Goal: Information Seeking & Learning: Learn about a topic

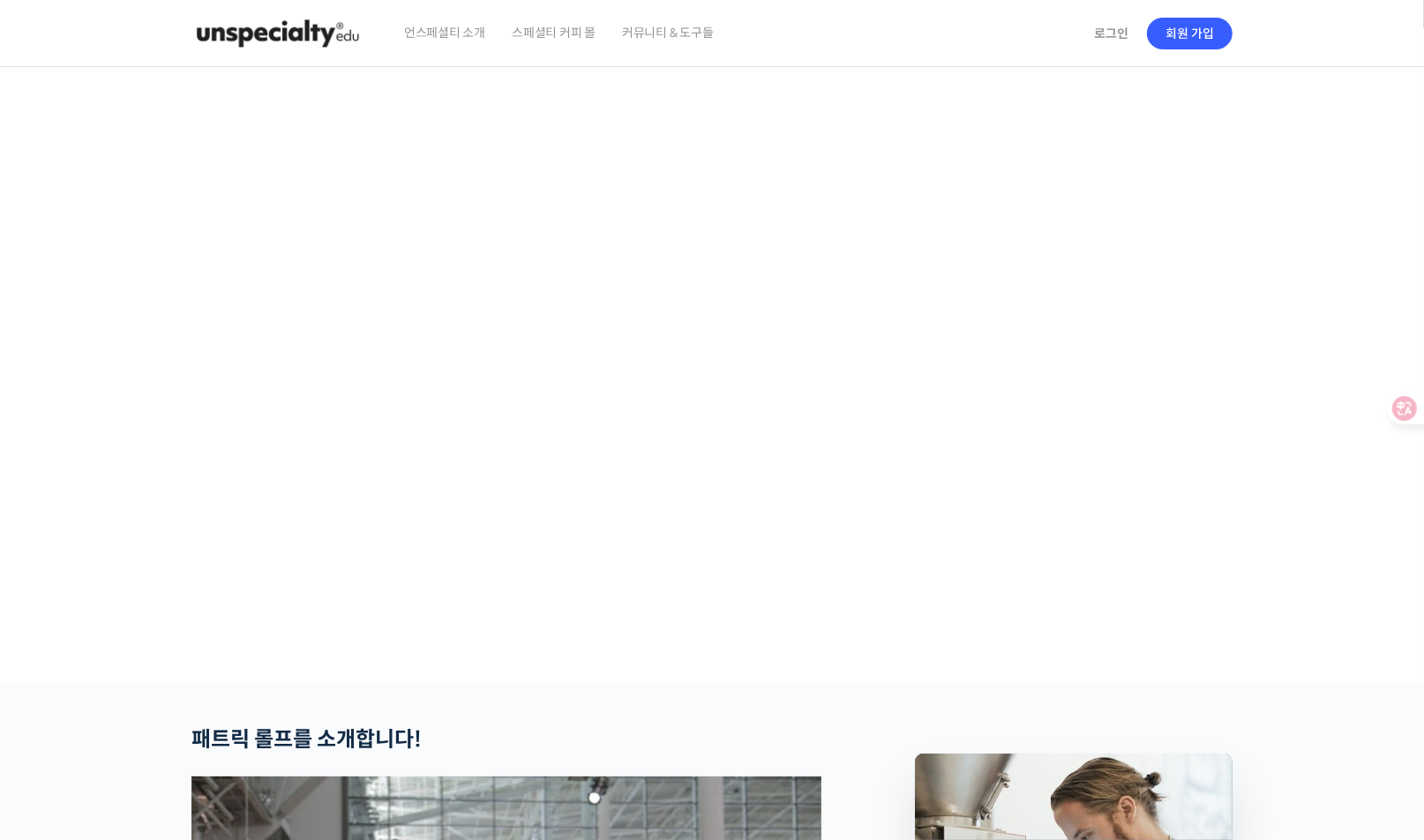
click at [459, 41] on span "언스페셜티 소개" at bounding box center [444, 32] width 81 height 67
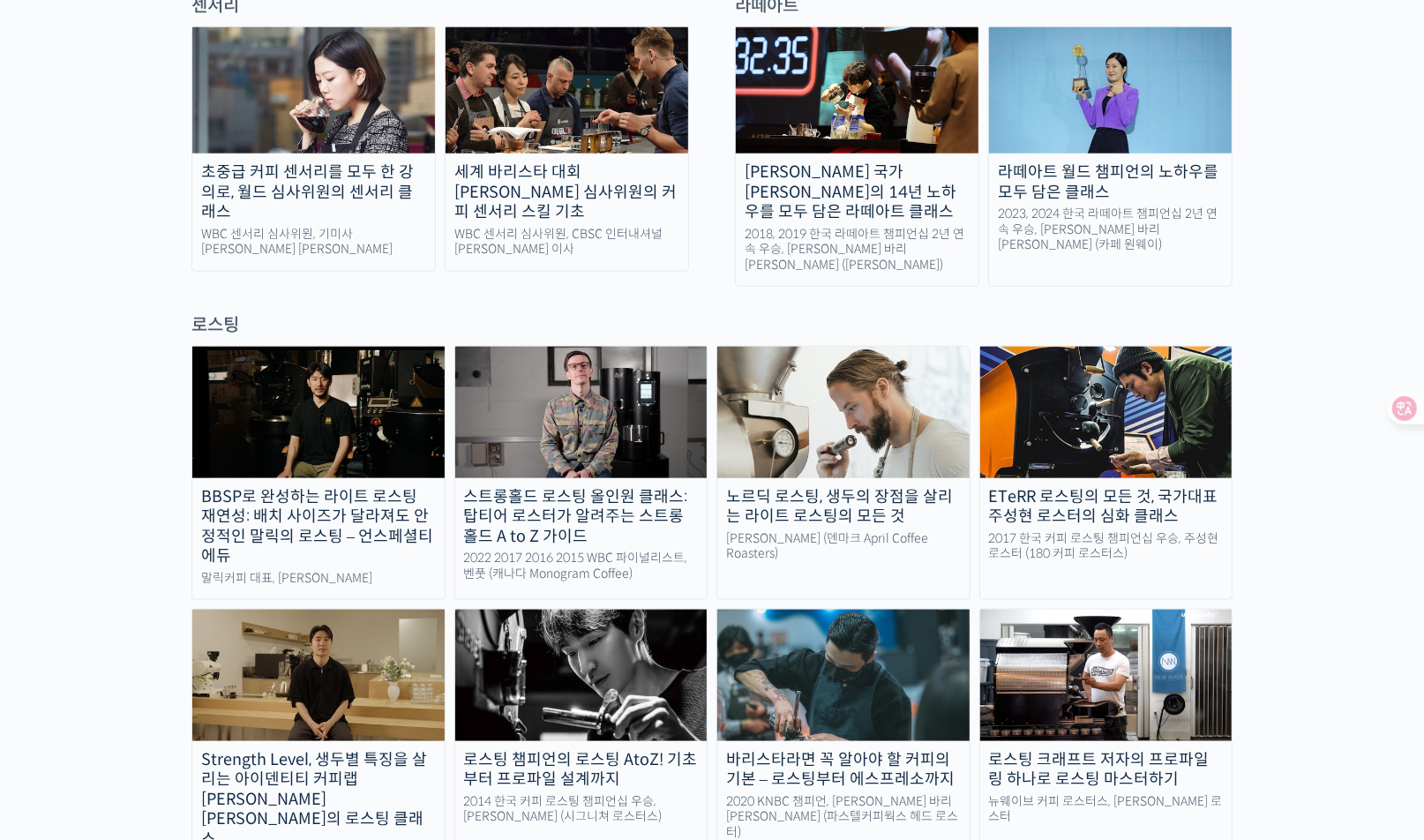
scroll to position [1412, 0]
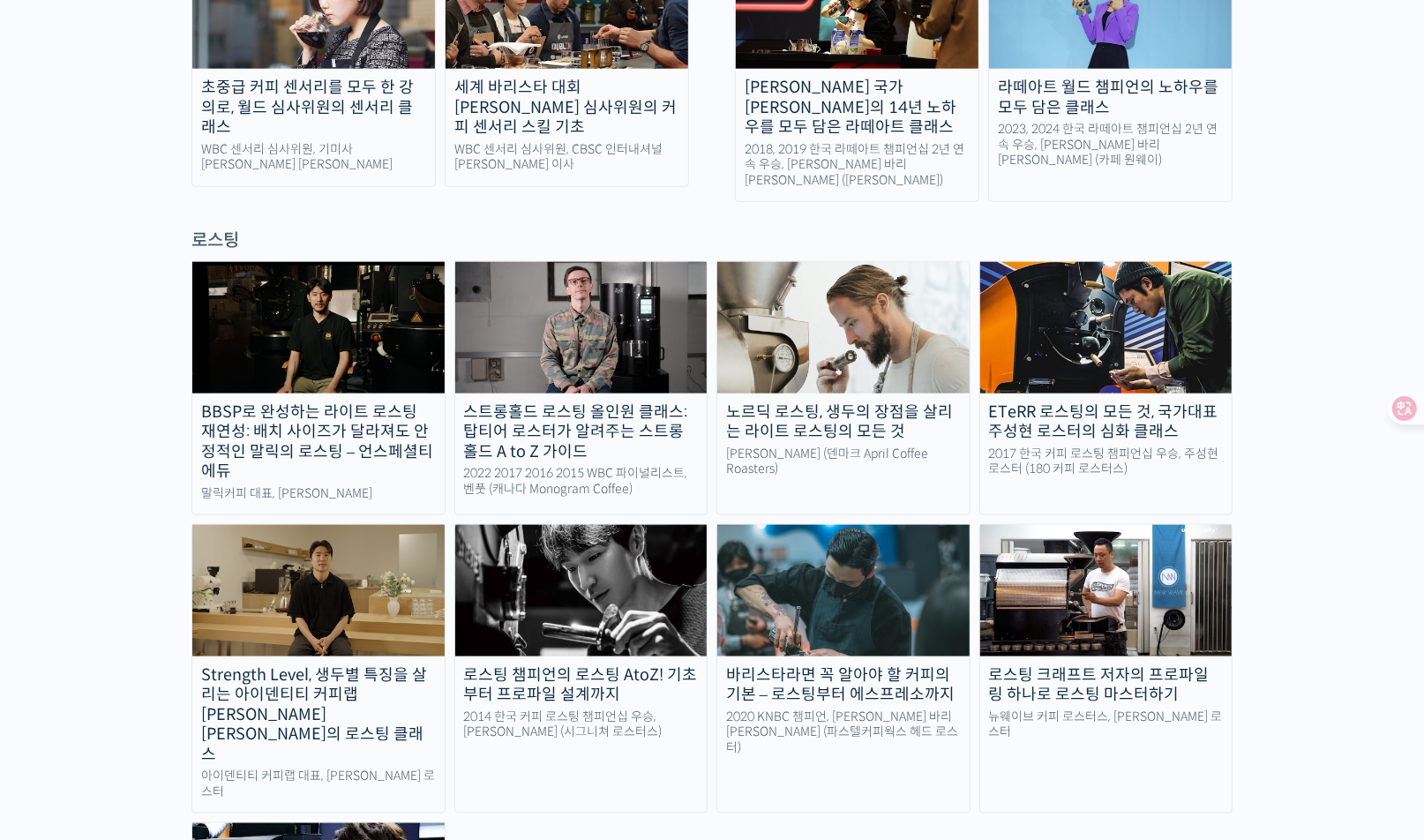
click at [609, 268] on img at bounding box center [581, 327] width 252 height 131
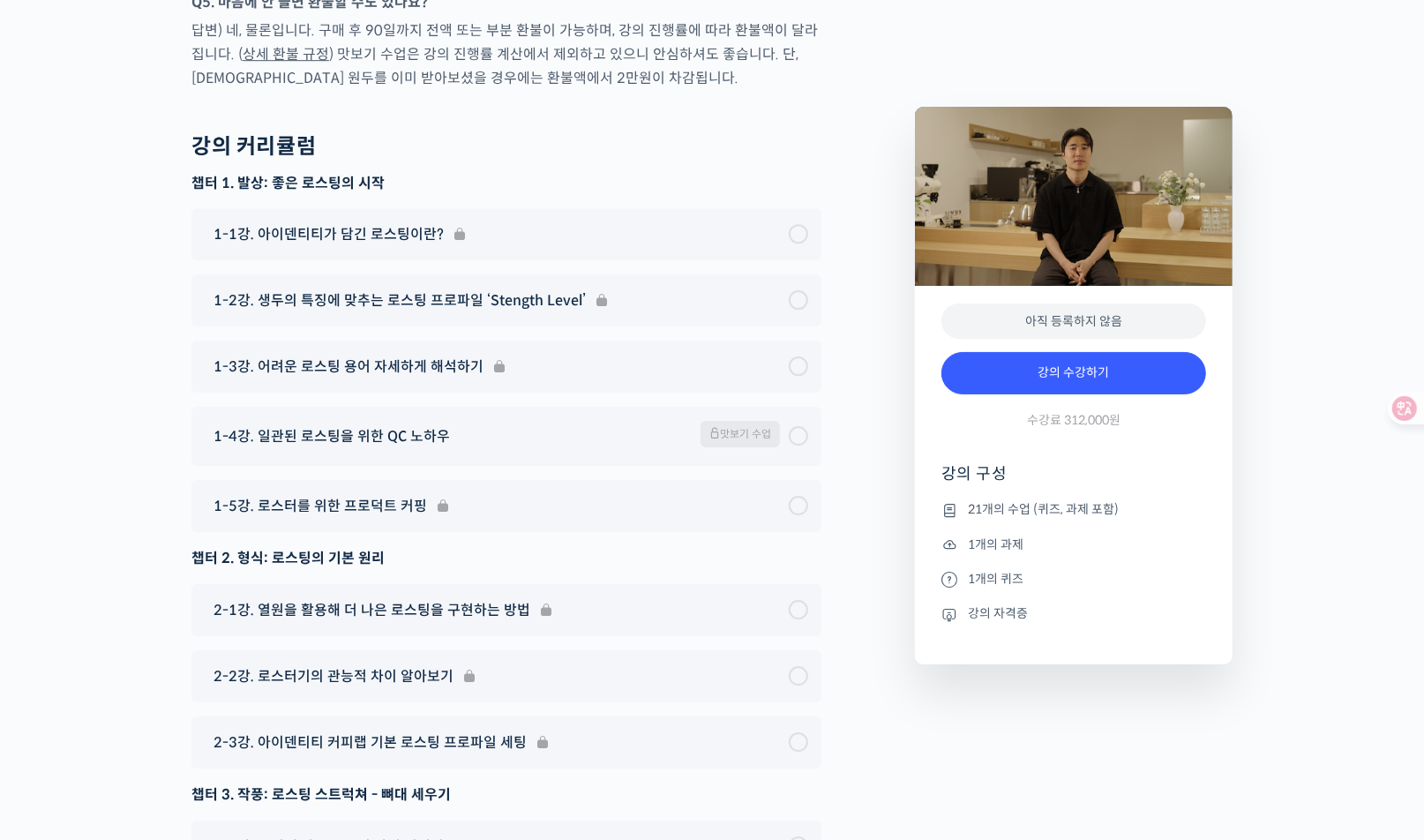
scroll to position [9355, 0]
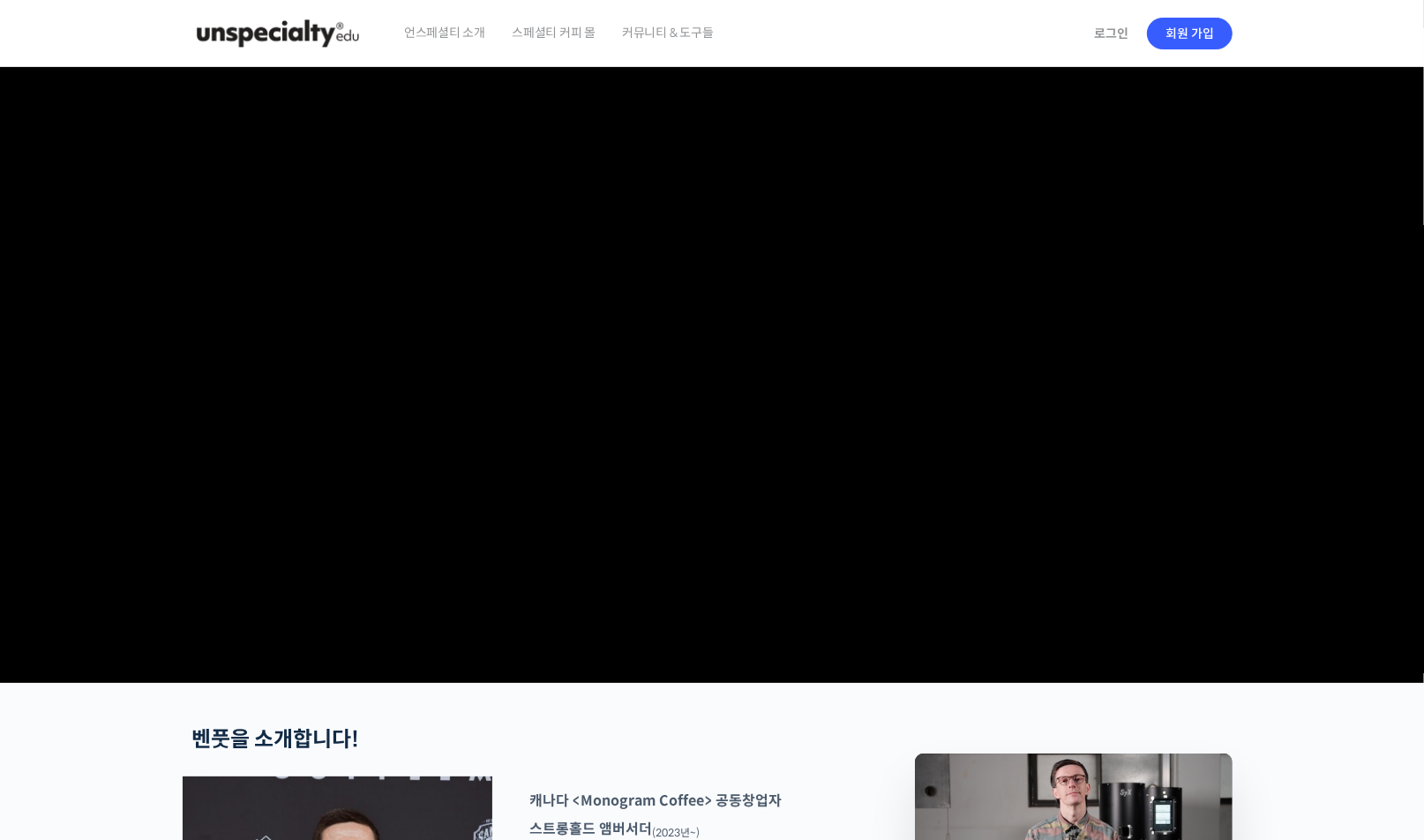
checkbox input "true"
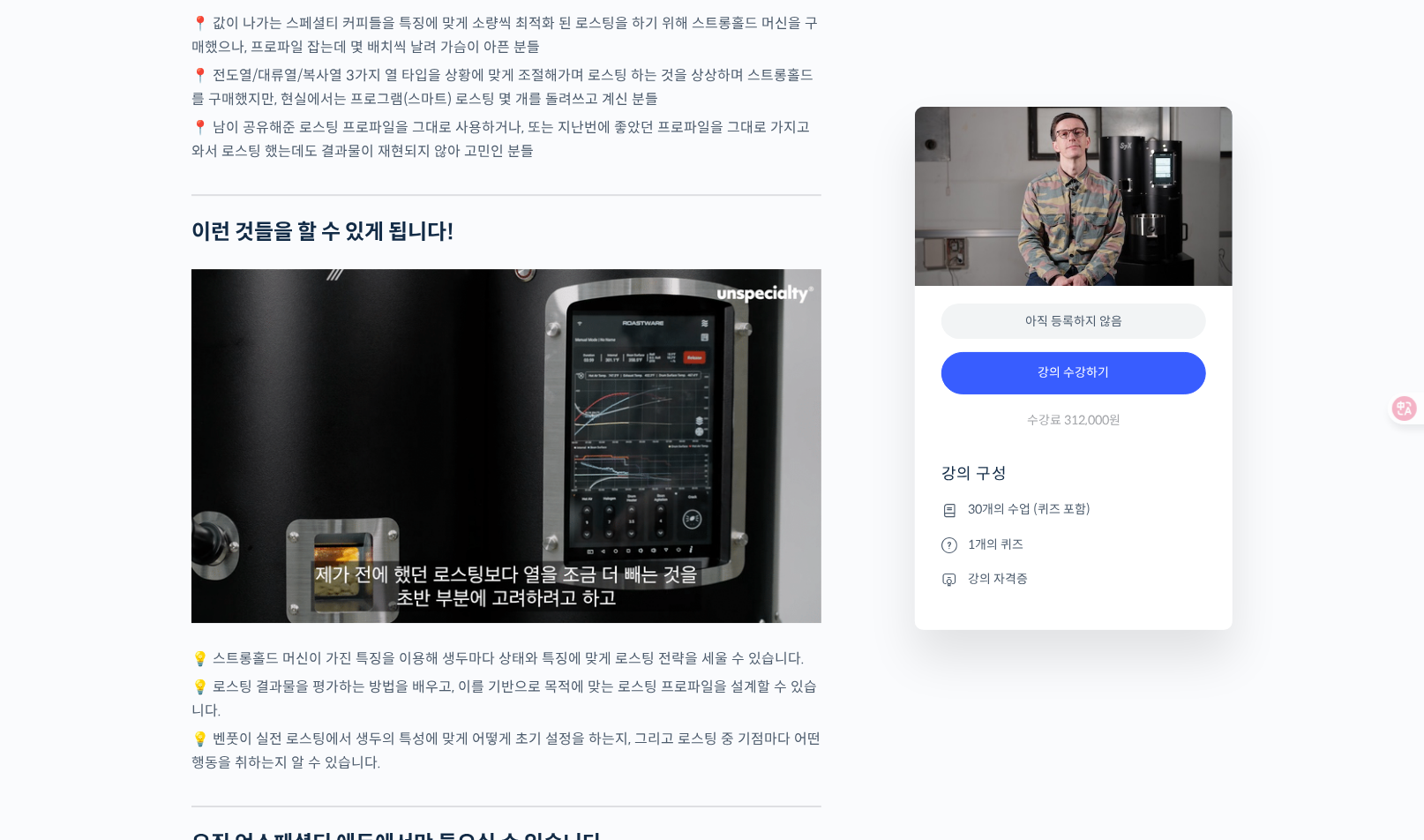
scroll to position [4236, 0]
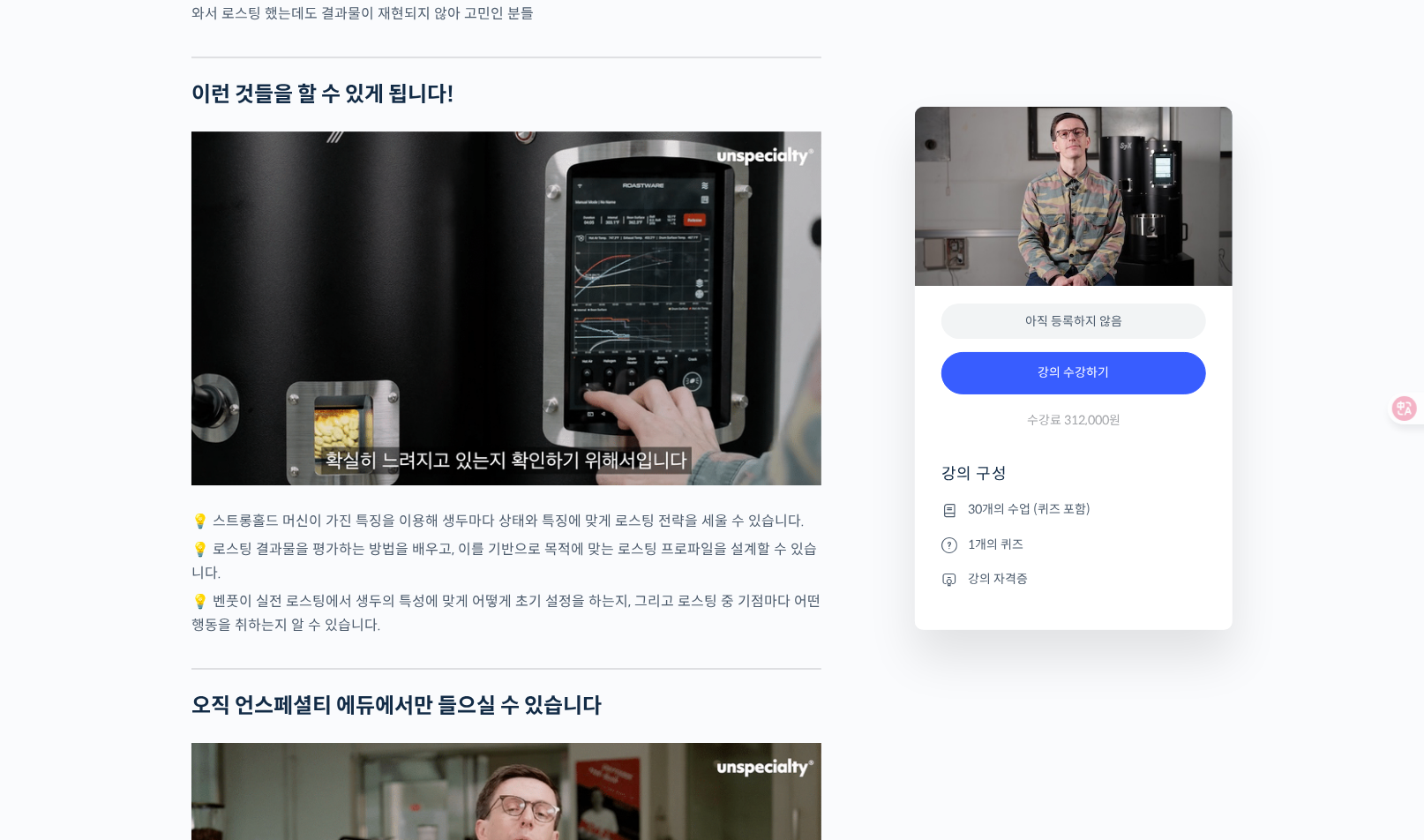
click at [597, 637] on p "💡 벤풋이 실전 로스팅에서 생두의 특성에 맞게 어떻게 초기 설정을 하는지, 그리고 로스팅 중 기점마다 어떤 행동을 취하는지 알 수 있습니다." at bounding box center [506, 613] width 630 height 48
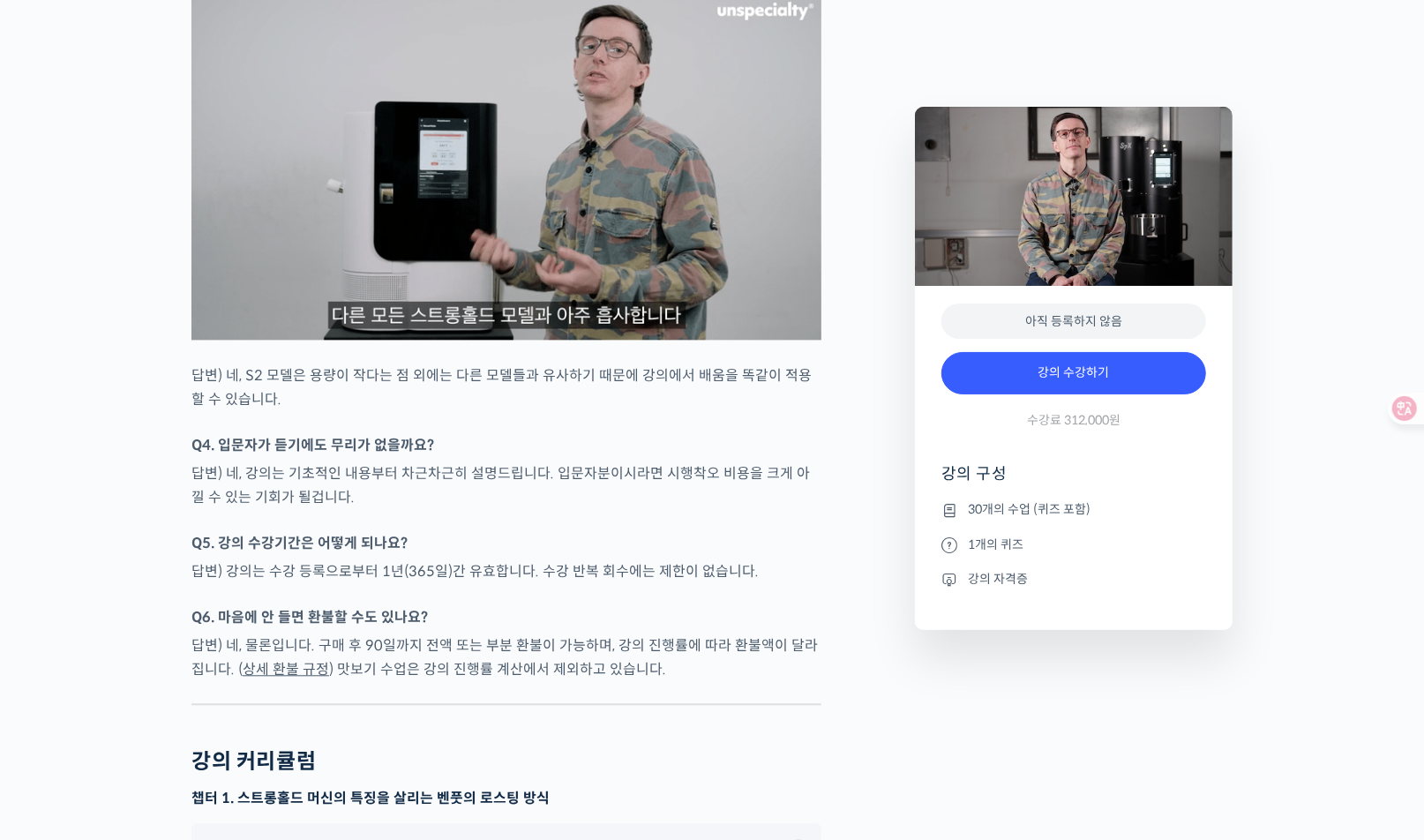
scroll to position [7854, 0]
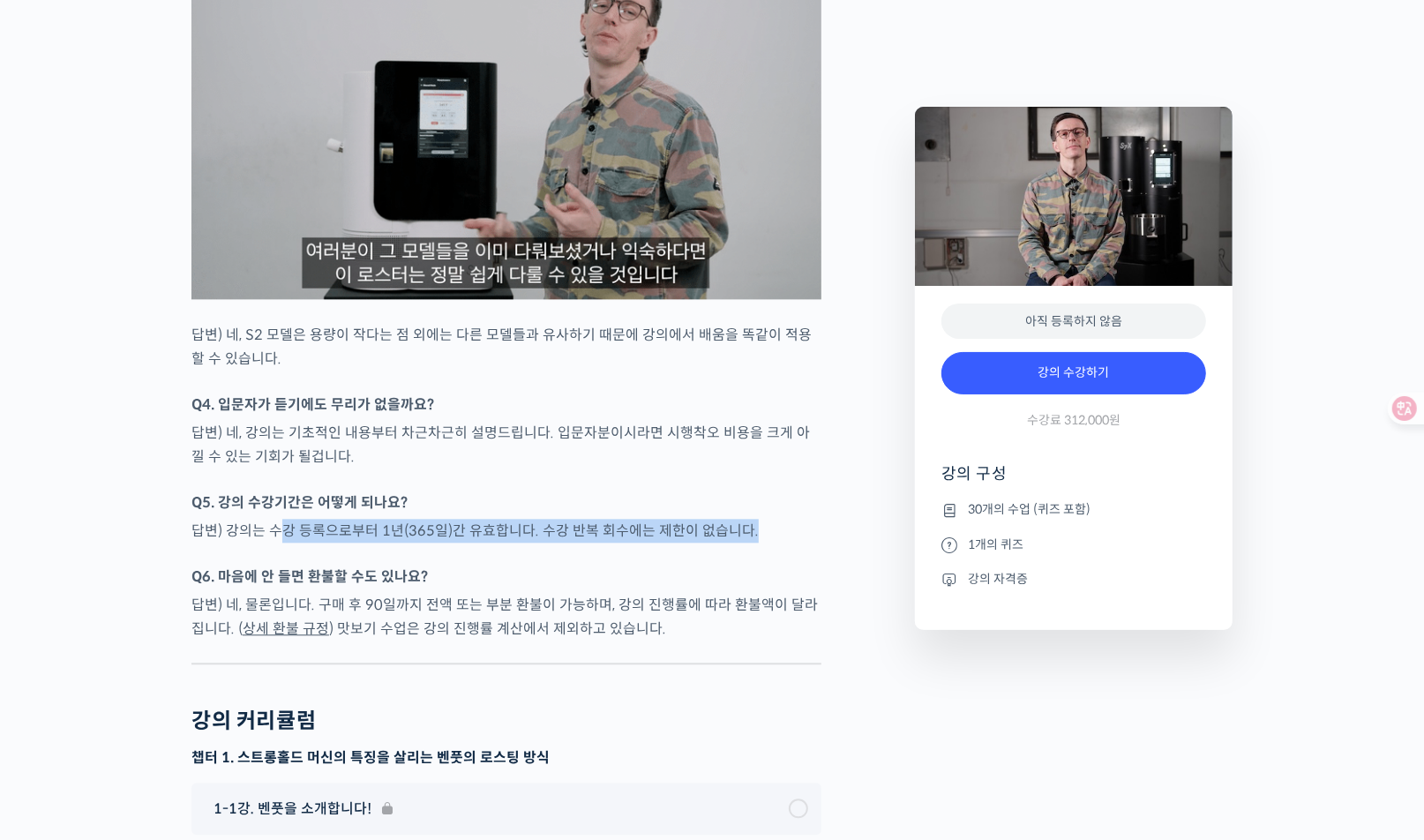
drag, startPoint x: 286, startPoint y: 564, endPoint x: 747, endPoint y: 560, distance: 461.0
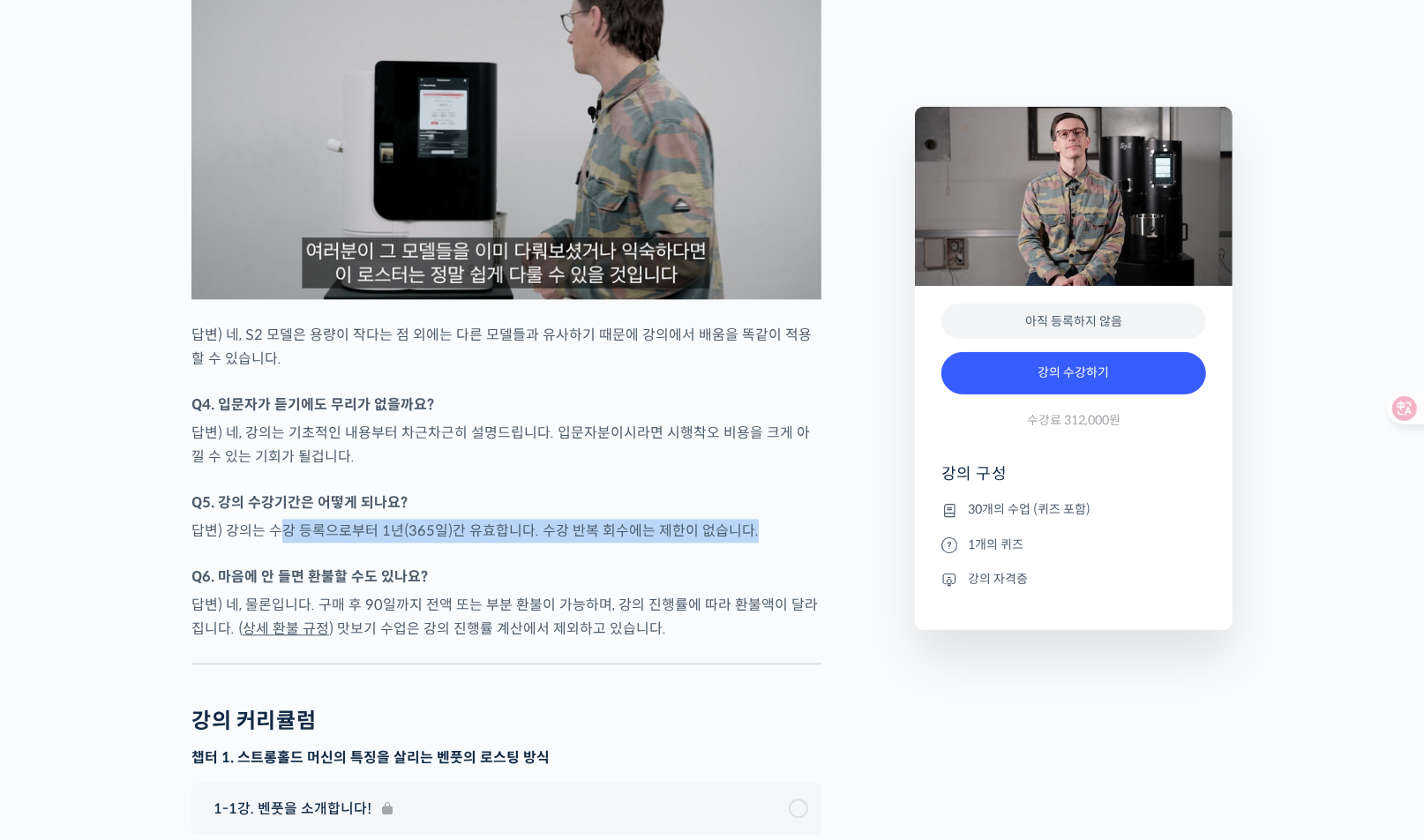
click at [747, 543] on p "답변) 강의는 수강 등록으로부터 1년(365일)간 유효합니다. 수강 반복 회수에는 제한이 없습니다." at bounding box center [506, 531] width 630 height 24
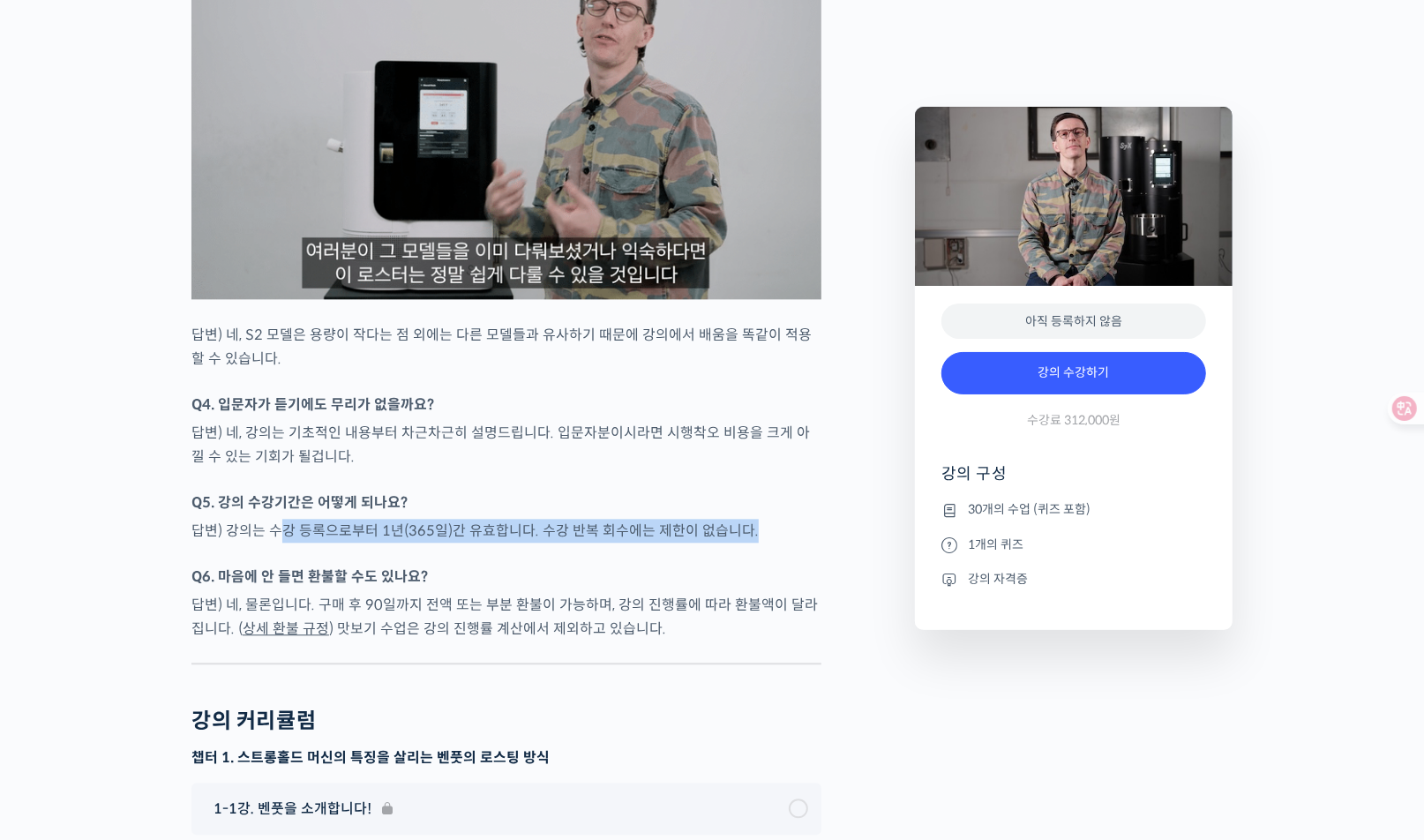
click at [747, 543] on p "답변) 강의는 수강 등록으로부터 1년(365일)간 유효합니다. 수강 반복 회수에는 제한이 없습니다." at bounding box center [506, 531] width 630 height 24
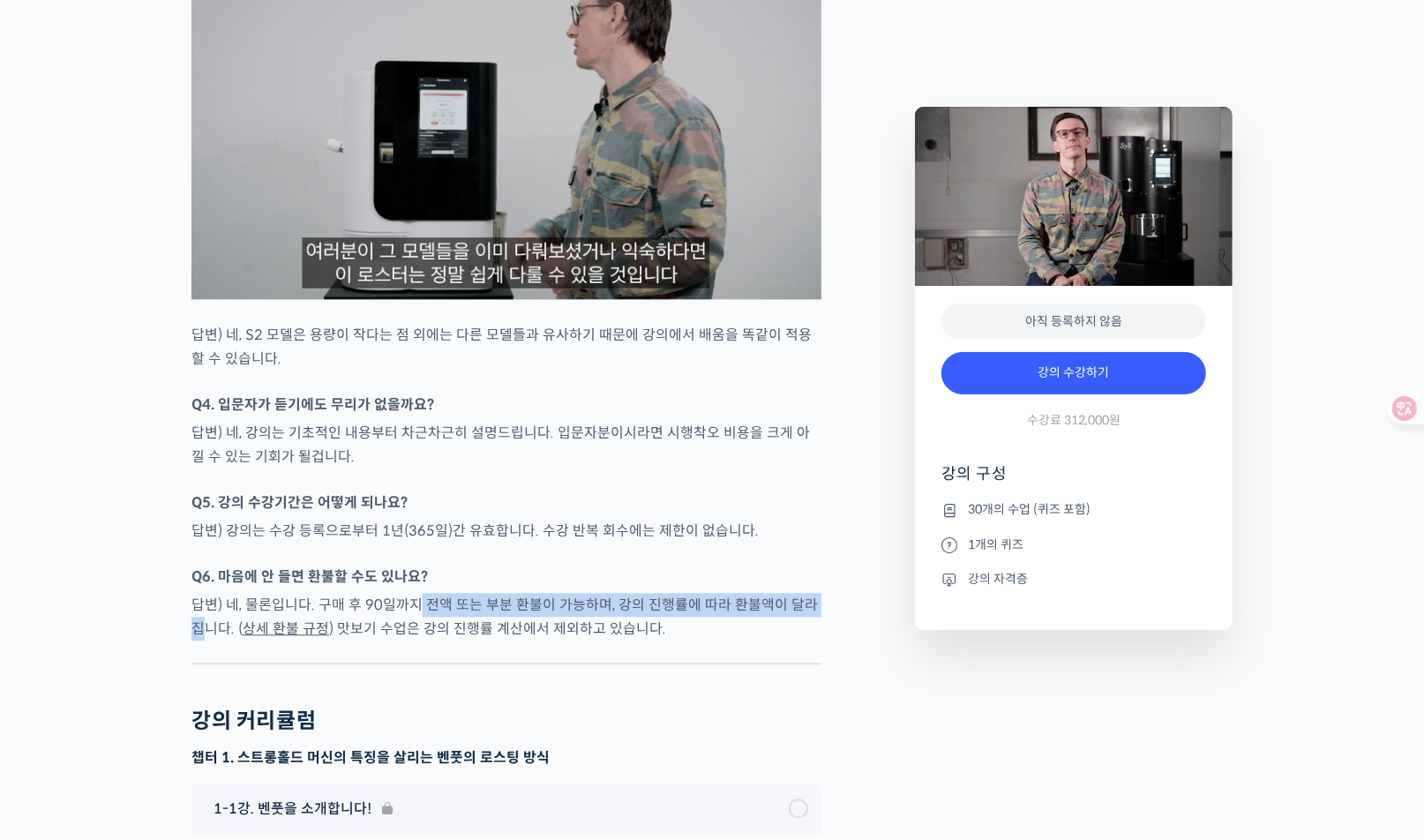
drag, startPoint x: 412, startPoint y: 633, endPoint x: 838, endPoint y: 642, distance: 426.1
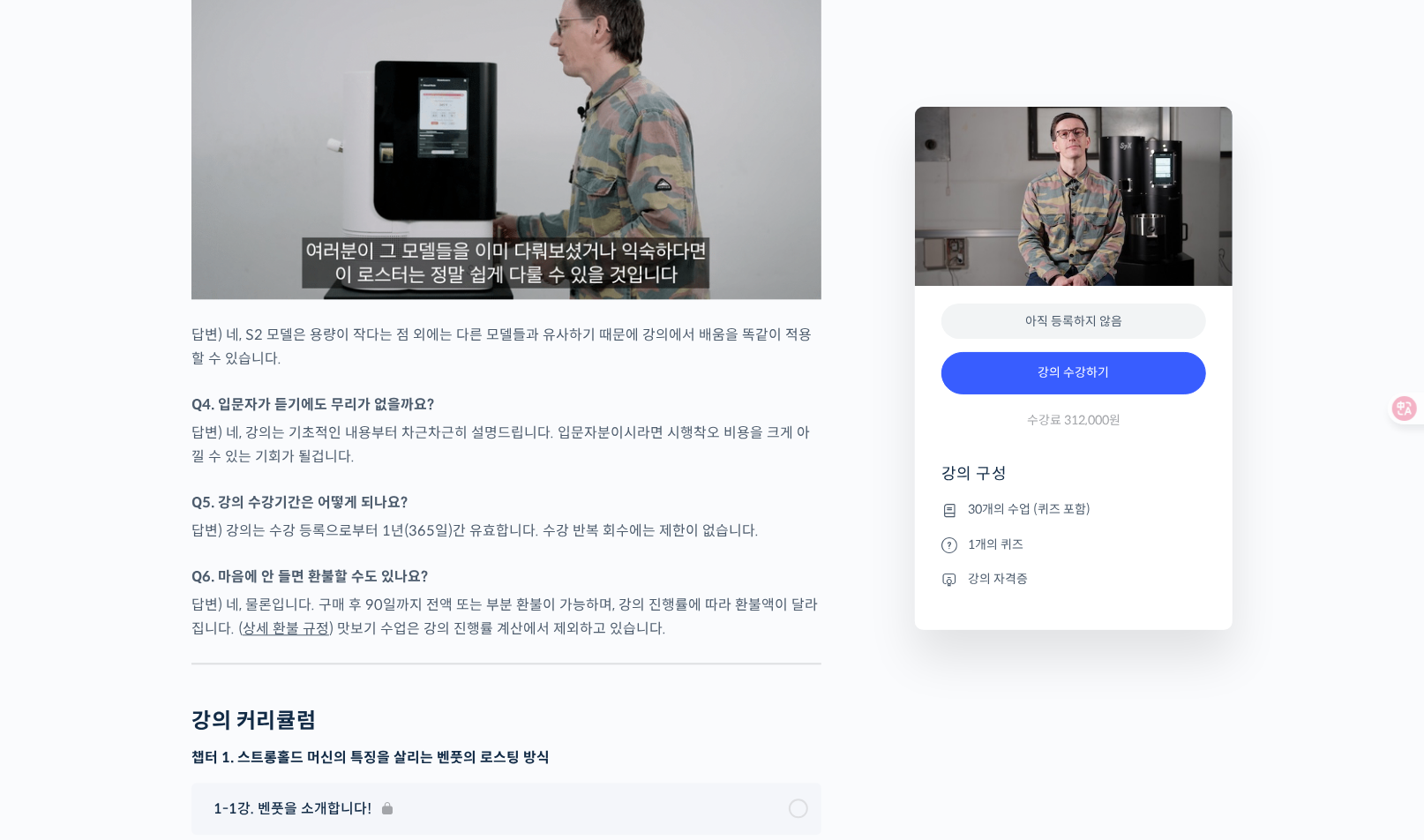
click at [420, 641] on p "답변) 네, 물론입니다. 구매 후 90일까지 전액 또는 부분 환불이 가능하며, 강의 진행률에 따라 환불액이 달라집니다. ( 상세 환불 규정 )…" at bounding box center [506, 617] width 630 height 48
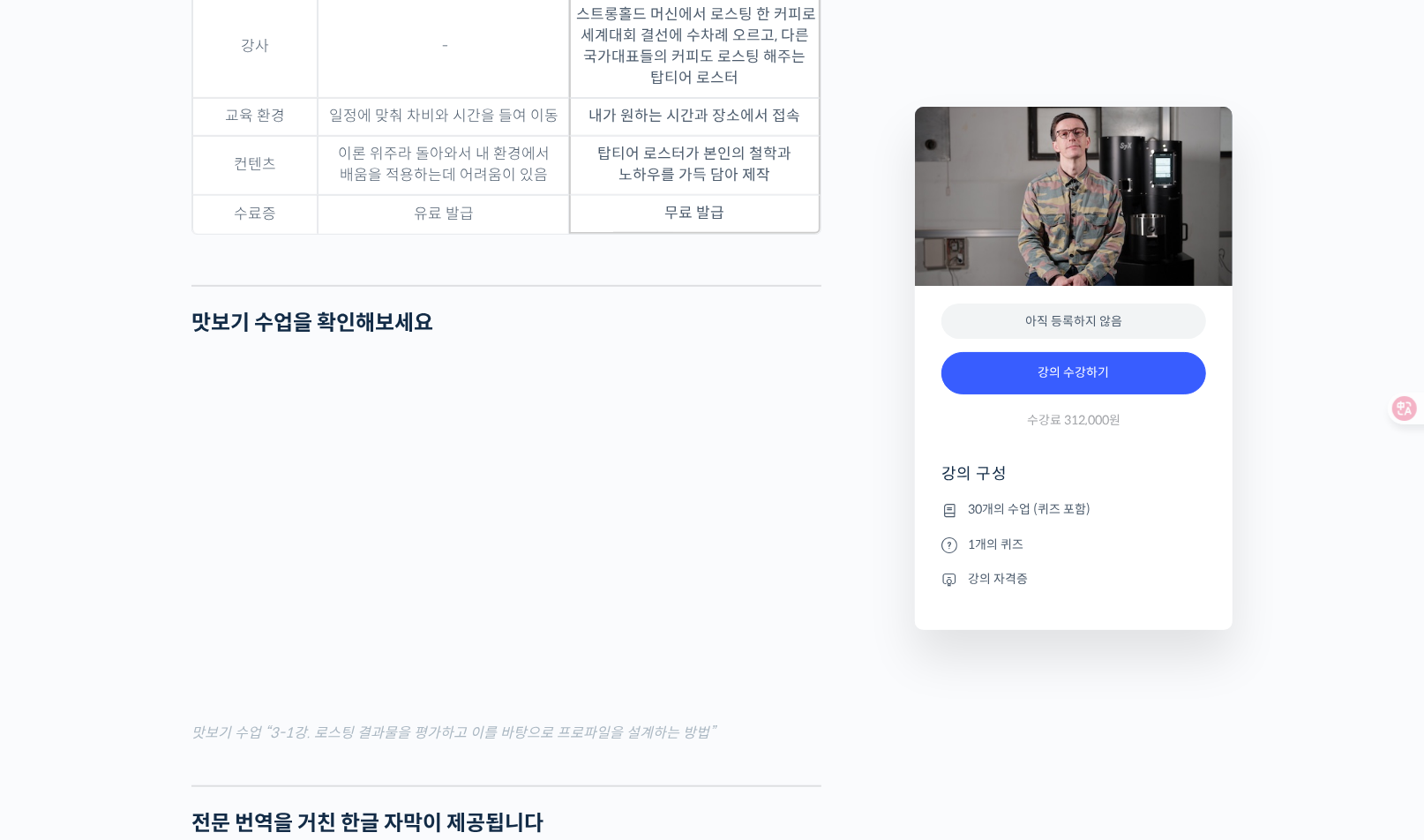
scroll to position [5273, 0]
